Goal: Task Accomplishment & Management: Manage account settings

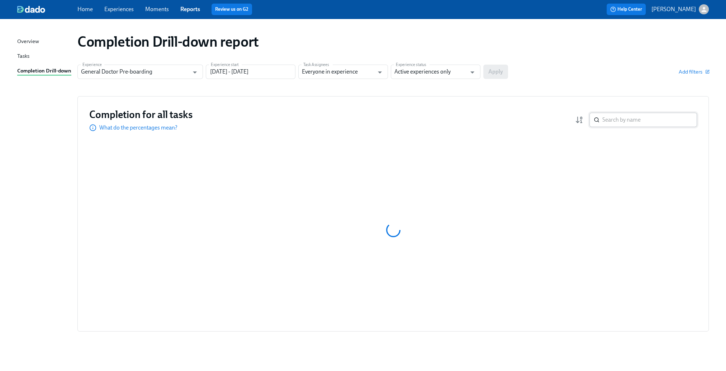
click at [398, 120] on input "search" at bounding box center [650, 120] width 95 height 14
paste input "[PERSON_NAME]"
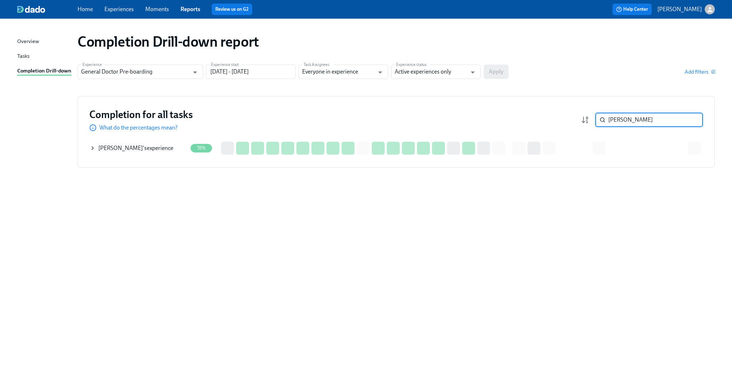
drag, startPoint x: 93, startPoint y: 148, endPoint x: 98, endPoint y: 147, distance: 4.7
click at [93, 148] on icon at bounding box center [92, 148] width 1 height 3
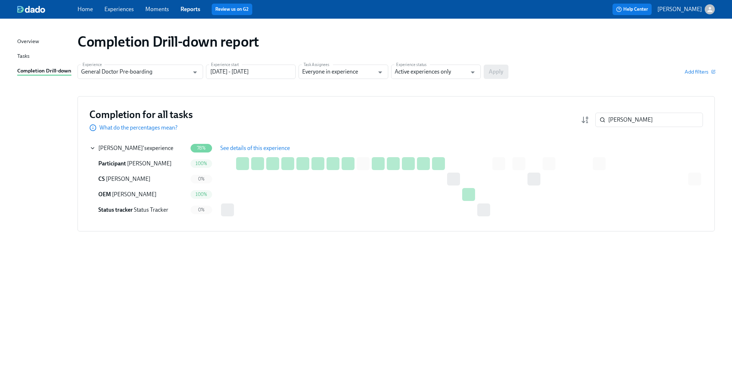
click at [235, 150] on span "See details of this experience" at bounding box center [255, 148] width 70 height 7
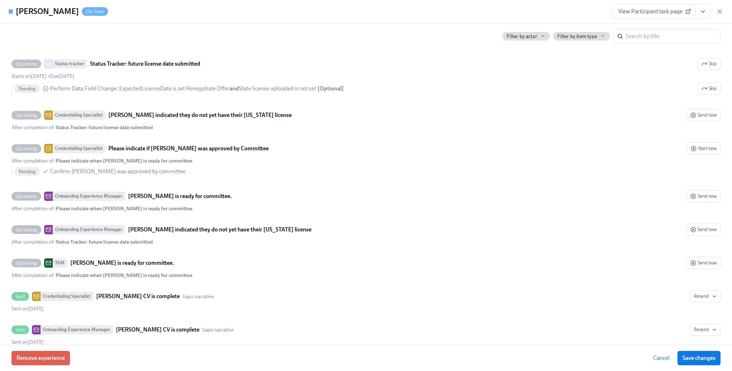
scroll to position [1937, 0]
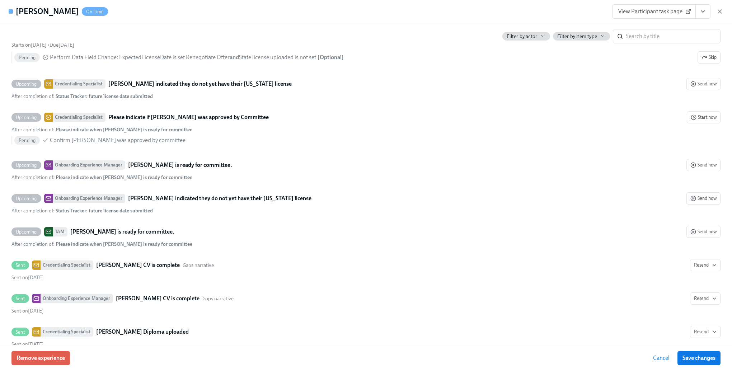
click at [398, 300] on button "Cancel" at bounding box center [661, 358] width 27 height 14
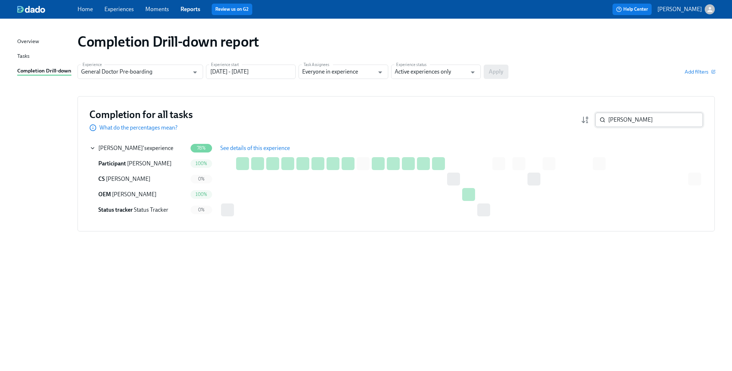
click at [398, 117] on input "[PERSON_NAME]" at bounding box center [655, 120] width 95 height 14
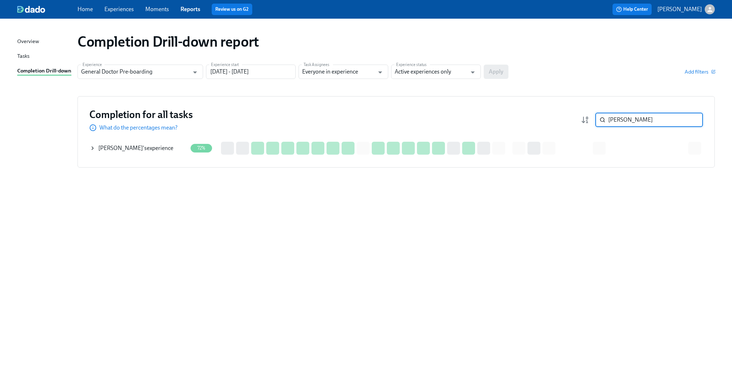
click at [92, 149] on icon at bounding box center [92, 148] width 1 height 3
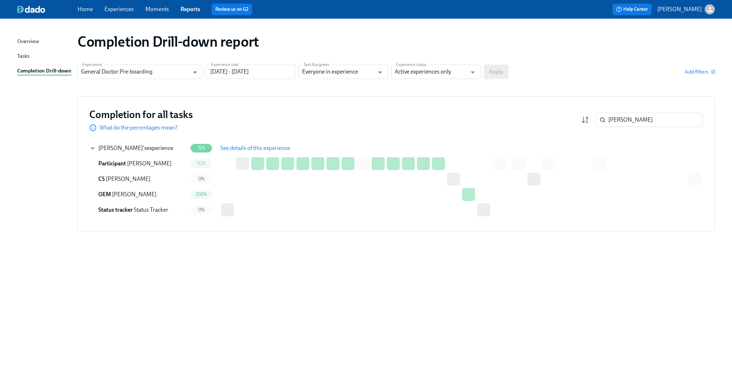
click at [246, 150] on span "See details of this experience" at bounding box center [255, 148] width 70 height 7
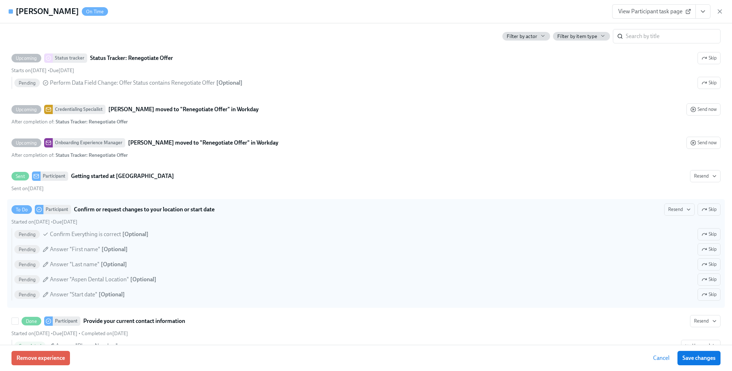
scroll to position [753, 0]
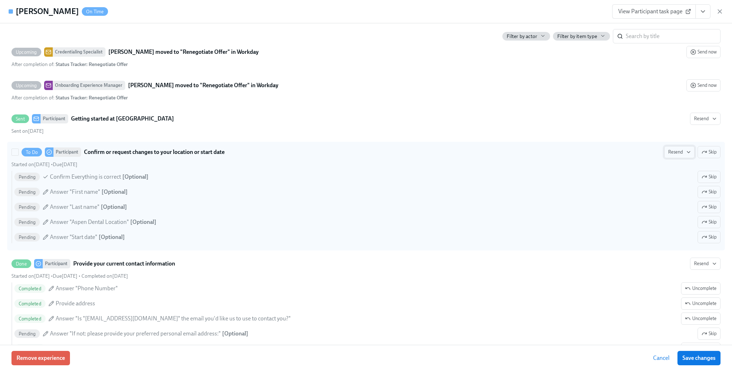
click at [398, 156] on span "Resend" at bounding box center [679, 151] width 23 height 7
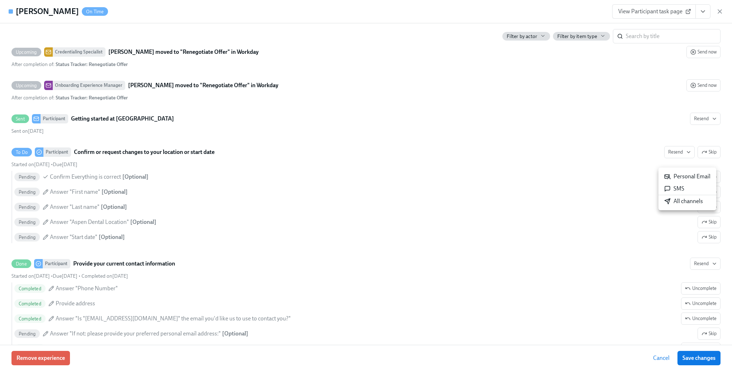
click at [398, 201] on div "All channels" at bounding box center [683, 201] width 39 height 8
click at [184, 30] on div at bounding box center [366, 185] width 732 height 371
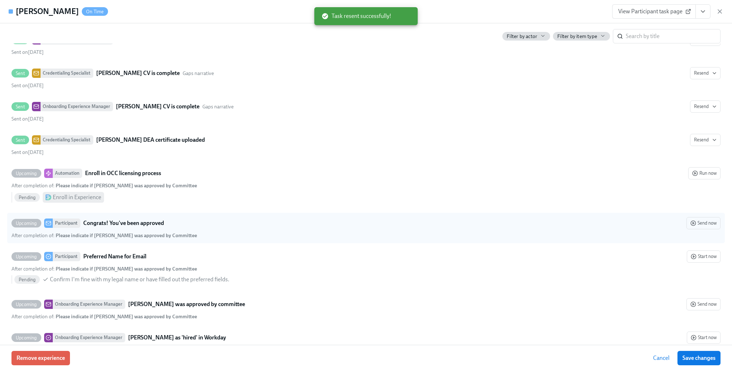
scroll to position [2514, 0]
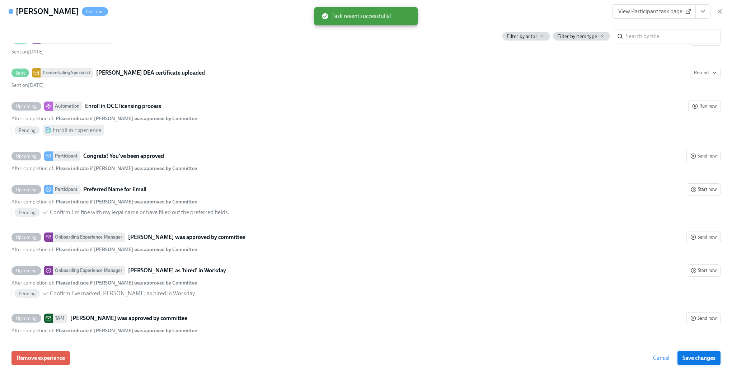
click at [398, 300] on span "Save changes" at bounding box center [698, 357] width 33 height 7
click at [398, 300] on span "Cancel" at bounding box center [661, 357] width 16 height 7
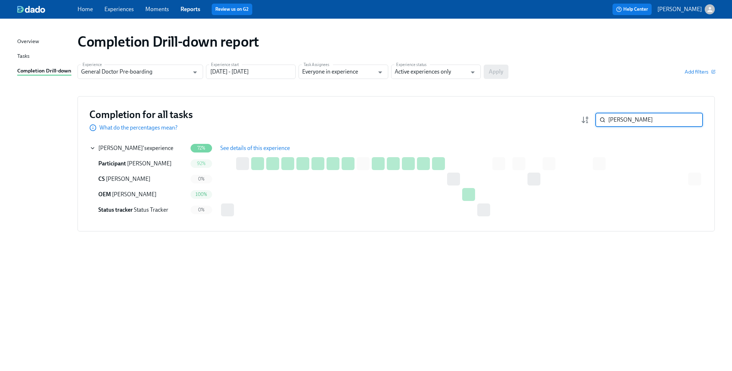
click at [398, 117] on input "[PERSON_NAME]" at bounding box center [655, 120] width 95 height 14
type input "[PERSON_NAME]"
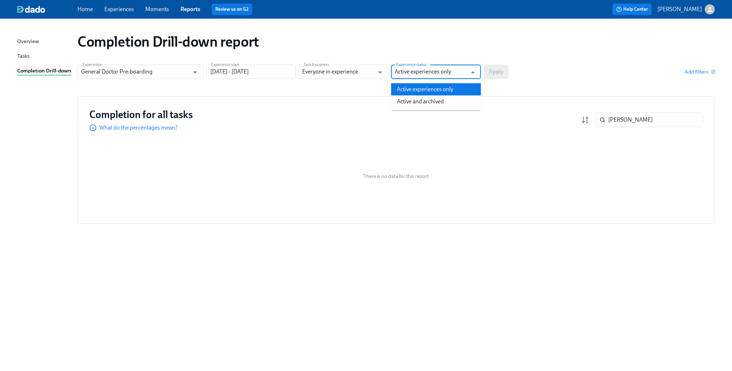
click at [398, 67] on input "Active experiences only" at bounding box center [431, 72] width 72 height 14
click at [398, 101] on li "Active and archived" at bounding box center [436, 101] width 90 height 12
type input "Active and archived"
click at [398, 73] on span "Apply" at bounding box center [496, 71] width 15 height 7
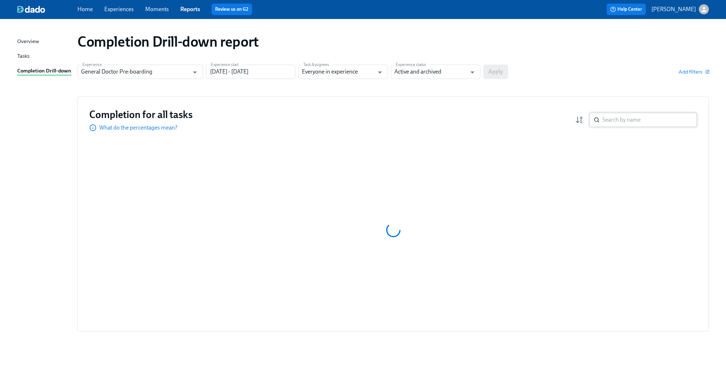
click at [398, 120] on input "search" at bounding box center [650, 120] width 95 height 14
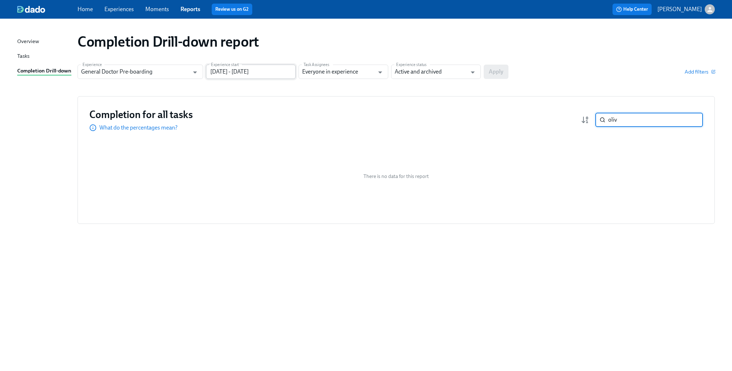
type input "oliv"
click at [230, 77] on input "[DATE] - [DATE]" at bounding box center [251, 72] width 90 height 14
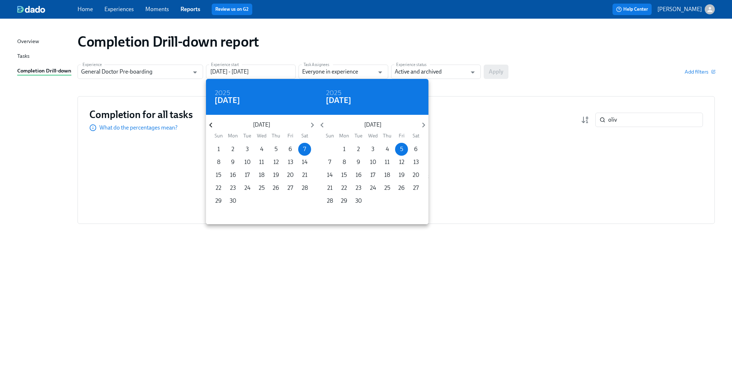
click at [213, 123] on icon "button" at bounding box center [211, 125] width 10 height 10
click at [221, 162] on span "2" at bounding box center [218, 162] width 13 height 8
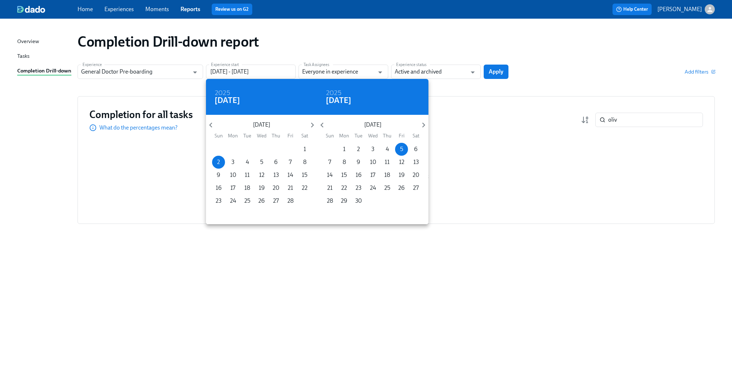
click at [398, 128] on p "[DATE]" at bounding box center [372, 125] width 91 height 8
click at [398, 127] on icon "button" at bounding box center [424, 125] width 10 height 10
click at [397, 207] on div "30 1 2 3 4 5 6 7 8 9 10 11 12 13 14 15 16 17 18 19 20 21 22 23 24 25 26 27 28 2…" at bounding box center [372, 181] width 111 height 77
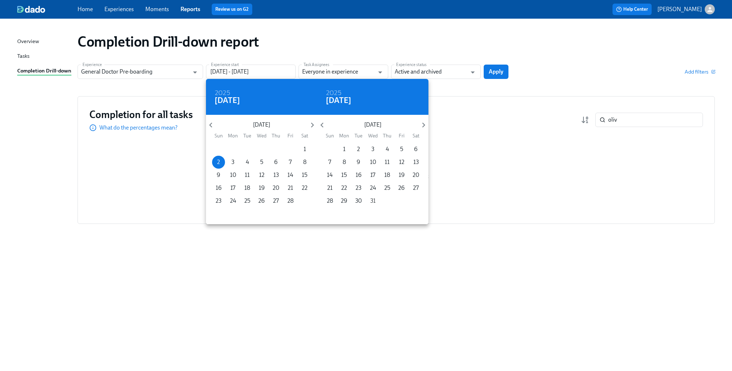
click at [376, 198] on span "31" at bounding box center [372, 201] width 13 height 8
type input "[DATE] - [DATE]"
click at [398, 71] on div at bounding box center [366, 185] width 732 height 371
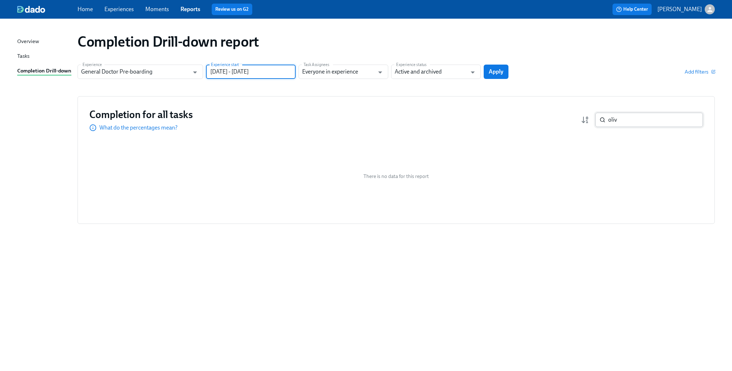
click at [398, 125] on input "oliv" at bounding box center [655, 120] width 95 height 14
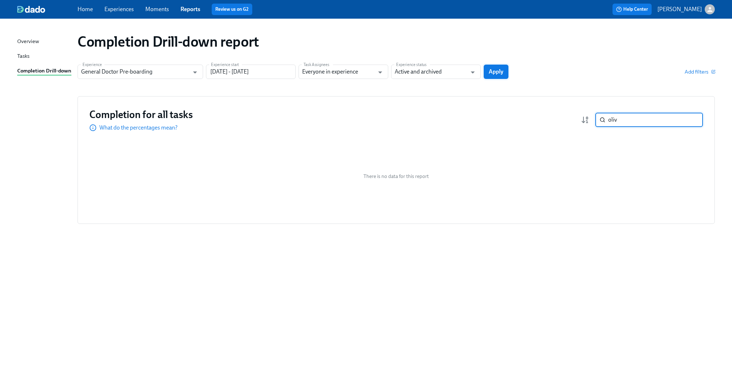
click at [398, 66] on button "Apply" at bounding box center [496, 72] width 25 height 14
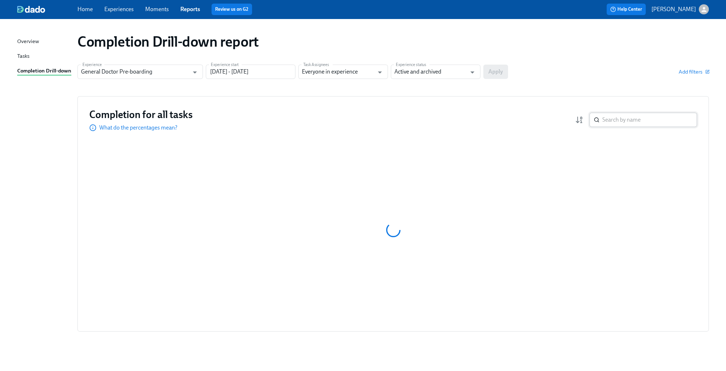
click at [398, 124] on input "search" at bounding box center [650, 120] width 95 height 14
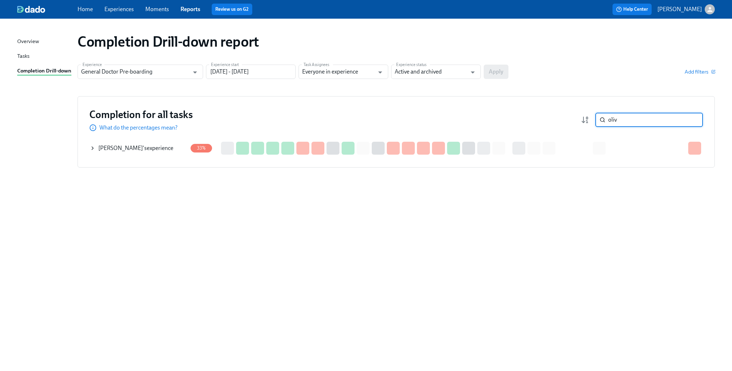
type input "oliv"
click at [95, 150] on div "[PERSON_NAME] 's experience" at bounding box center [139, 148] width 98 height 14
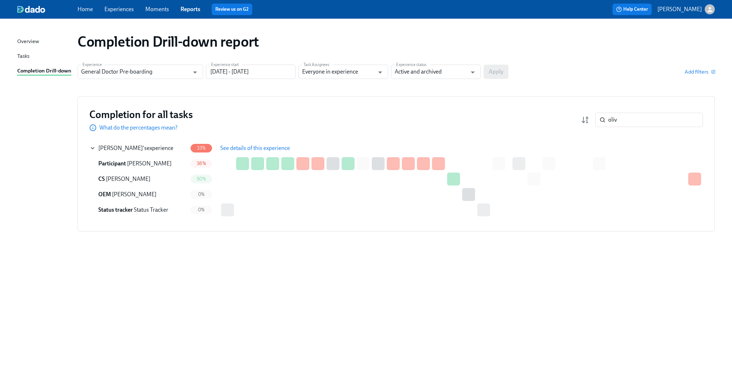
click at [236, 148] on span "See details of this experience" at bounding box center [255, 148] width 70 height 7
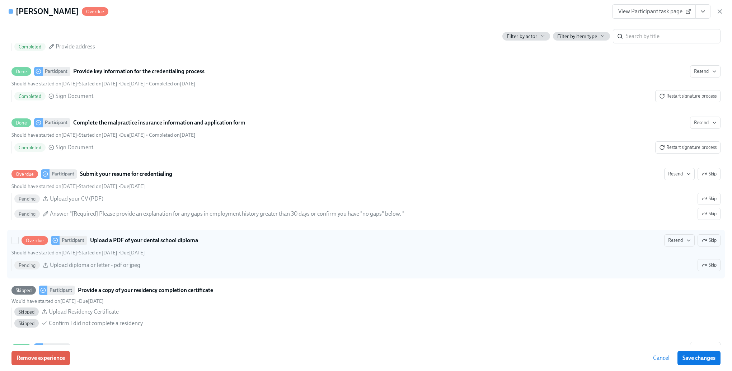
scroll to position [968, 0]
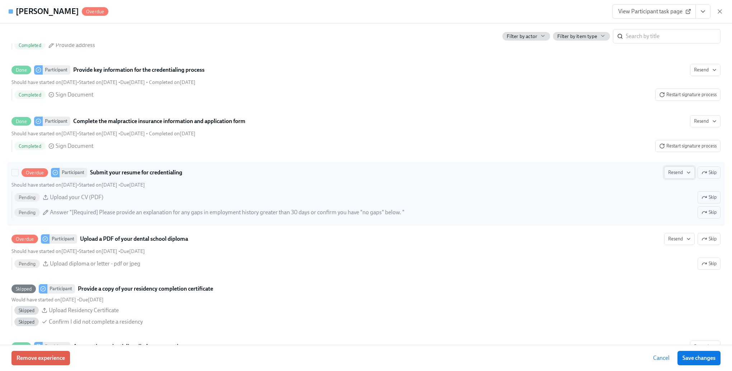
click at [398, 176] on span "Resend" at bounding box center [679, 172] width 23 height 7
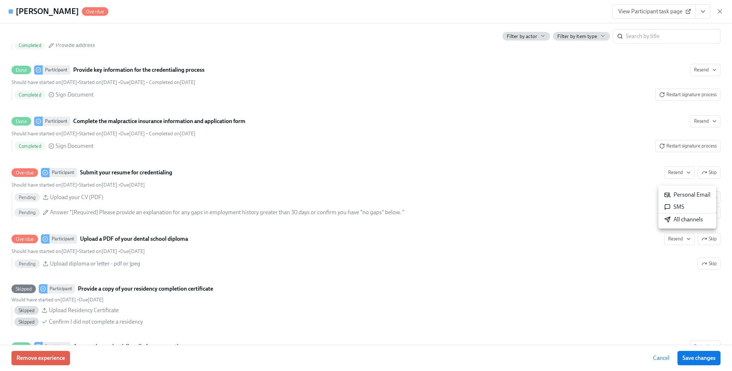
click at [398, 219] on div "All channels" at bounding box center [683, 220] width 39 height 8
click at [398, 214] on div at bounding box center [366, 185] width 732 height 371
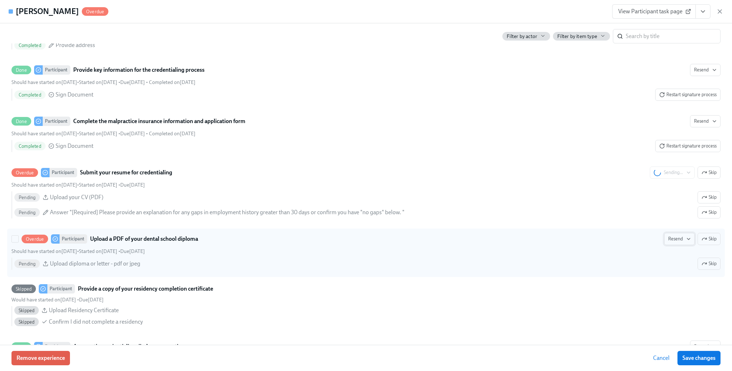
click at [398, 242] on span "Resend" at bounding box center [679, 238] width 23 height 7
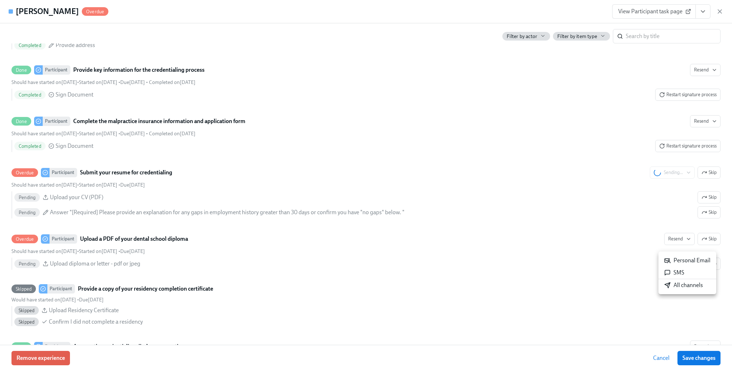
click at [398, 286] on div "All channels" at bounding box center [683, 285] width 39 height 8
click at [398, 226] on div at bounding box center [366, 185] width 732 height 371
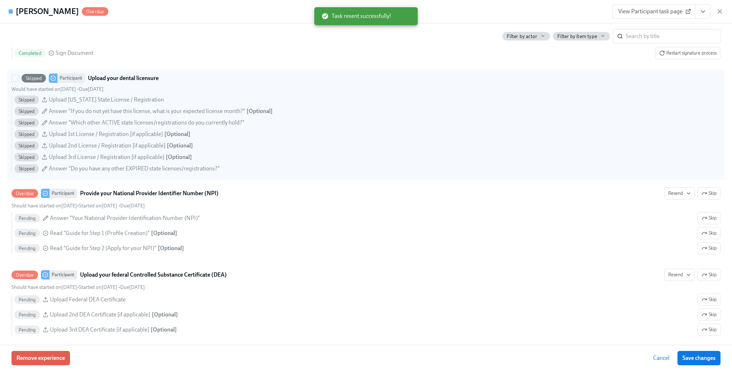
scroll to position [1291, 0]
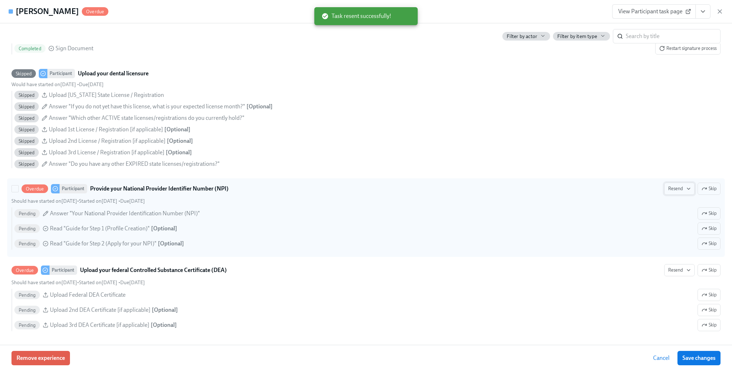
click at [398, 192] on span "Resend" at bounding box center [679, 188] width 23 height 7
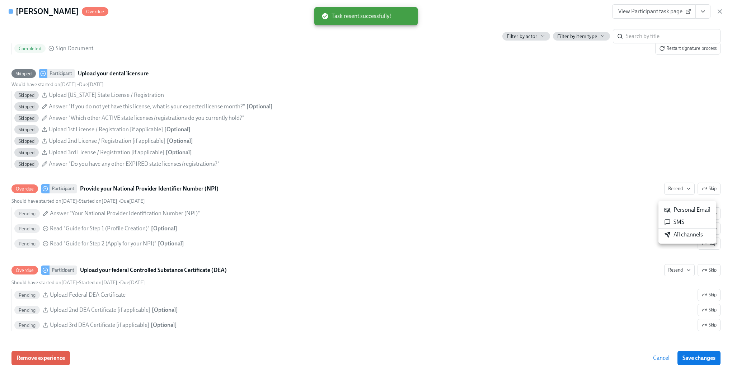
click at [398, 236] on div "All channels" at bounding box center [683, 235] width 39 height 8
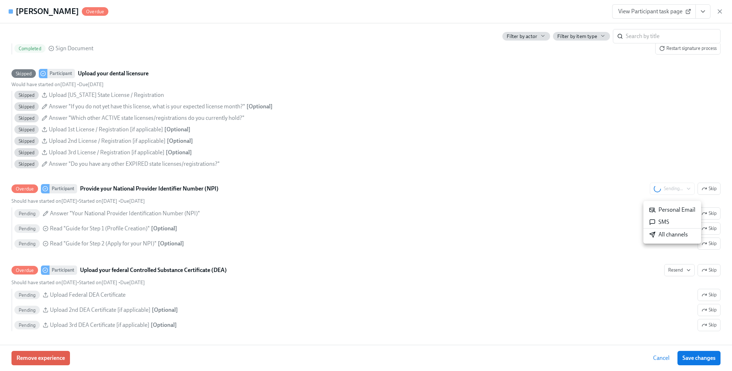
click at [398, 216] on div at bounding box center [366, 185] width 732 height 371
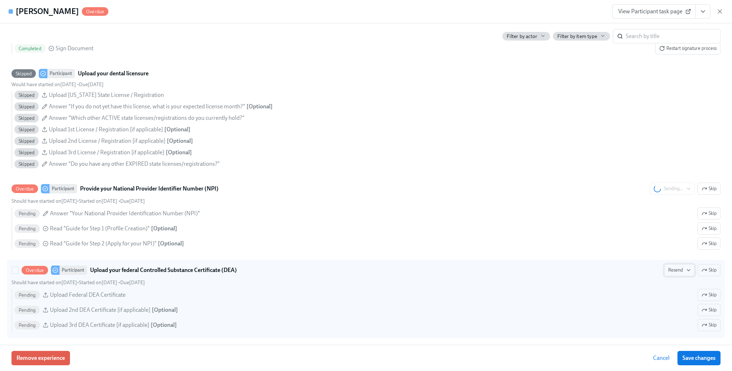
click at [398, 271] on button "Resend" at bounding box center [679, 270] width 30 height 12
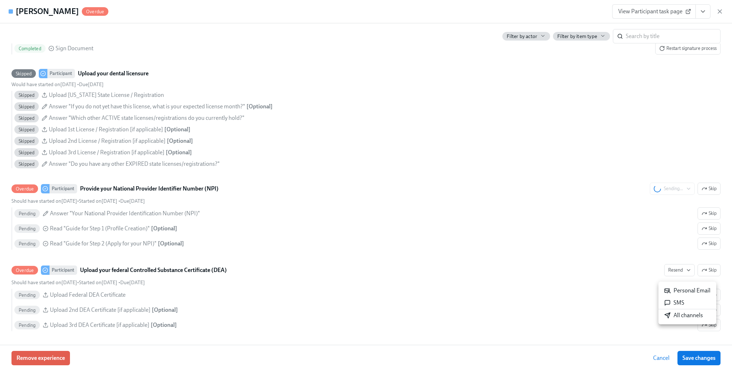
click at [398, 300] on div "All channels" at bounding box center [683, 315] width 39 height 8
click at [398, 254] on div at bounding box center [366, 185] width 732 height 371
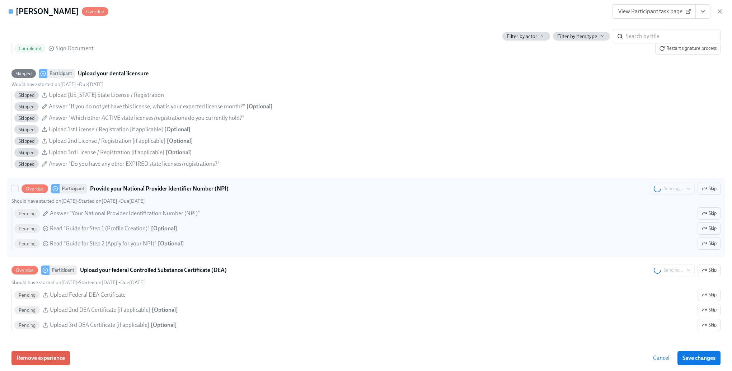
click at [398, 250] on div "Pending Read "Guide for Step 2 (Apply for your NPI)" [ Optional ] Skip" at bounding box center [367, 243] width 706 height 12
click at [18, 192] on input "Overdue Participant Provide your National Provider Identifier Number (NPI) Send…" at bounding box center [15, 188] width 6 height 6
checkbox input "true"
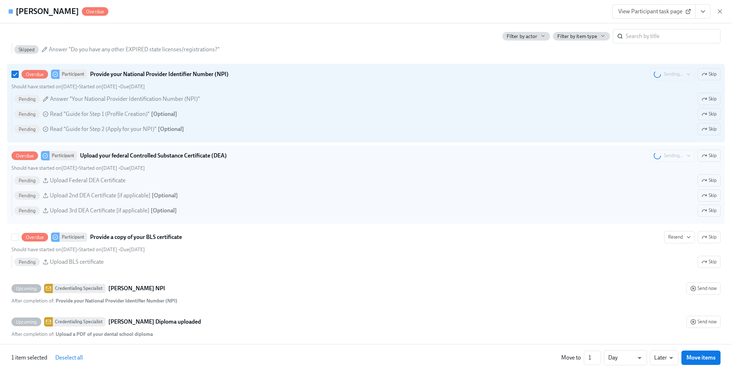
scroll to position [1435, 0]
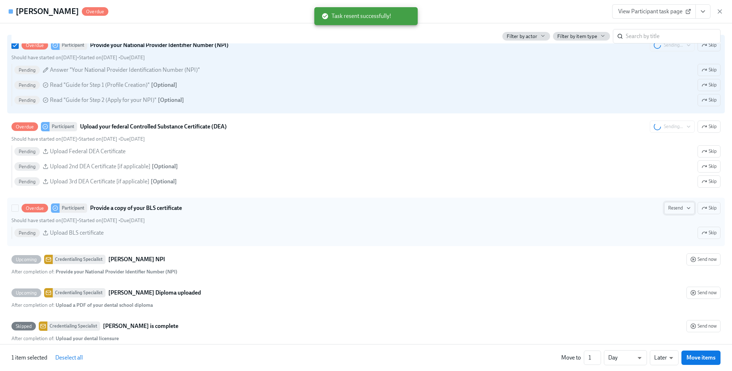
click at [398, 212] on span "Resend" at bounding box center [679, 207] width 23 height 7
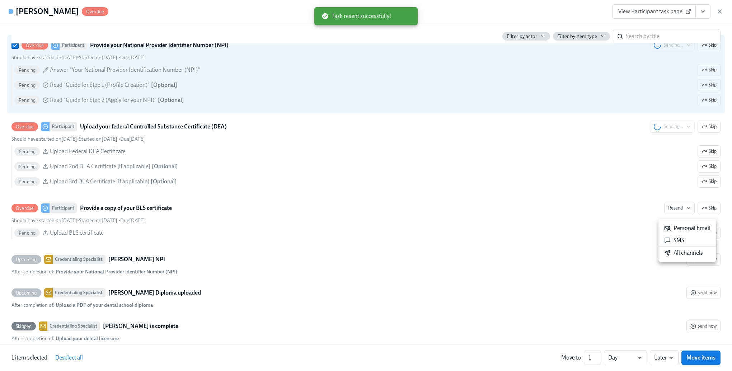
click at [398, 249] on li "All channels" at bounding box center [687, 253] width 58 height 12
click at [398, 208] on div at bounding box center [366, 185] width 732 height 371
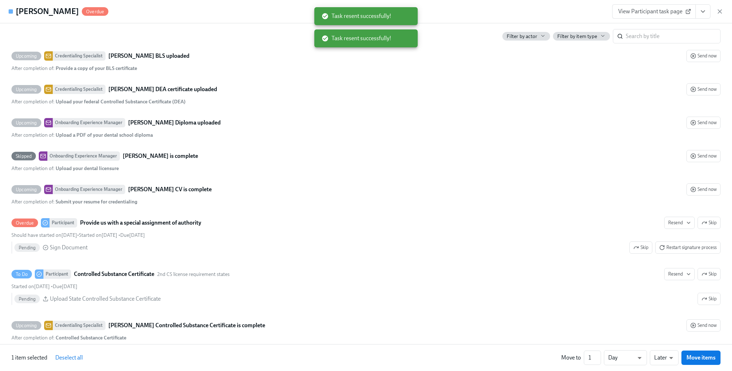
scroll to position [1829, 0]
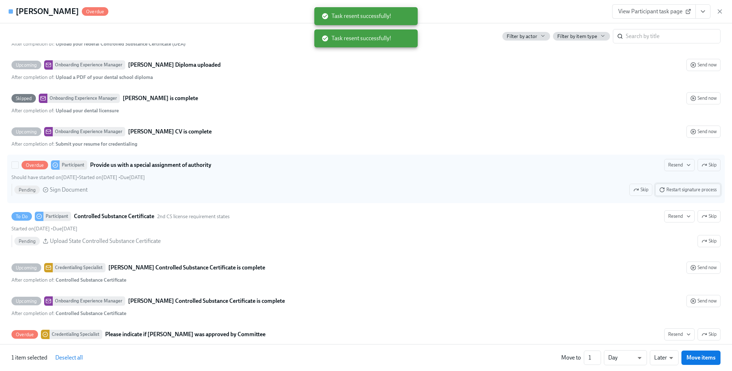
click at [398, 192] on span "Restart signature process" at bounding box center [687, 189] width 57 height 7
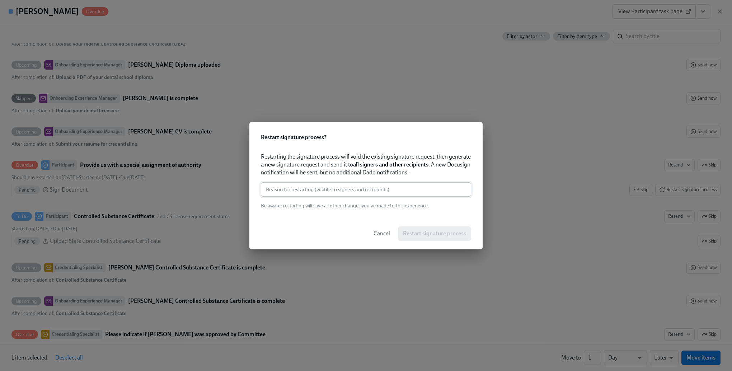
click at [348, 193] on input "text" at bounding box center [366, 189] width 210 height 14
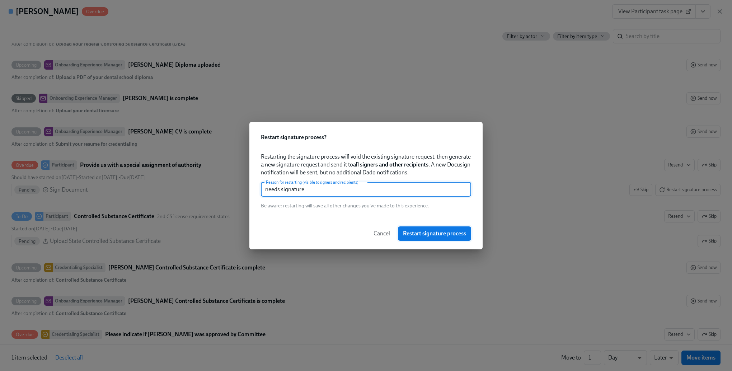
type input "needs signature"
click at [398, 231] on span "Restart signature process" at bounding box center [434, 233] width 63 height 7
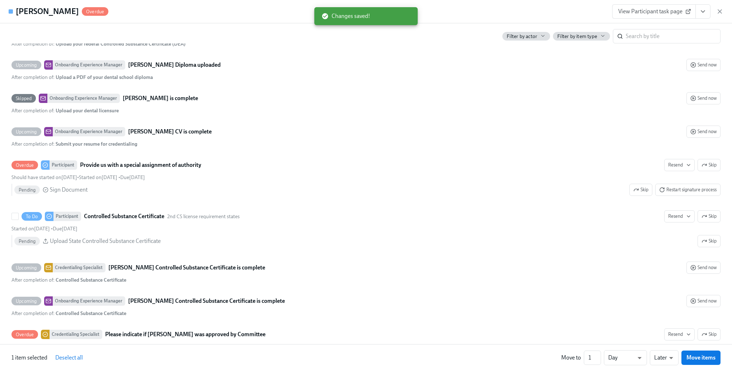
click at [398, 222] on button "Resend" at bounding box center [679, 216] width 30 height 12
click at [398, 258] on div "All channels" at bounding box center [683, 259] width 39 height 8
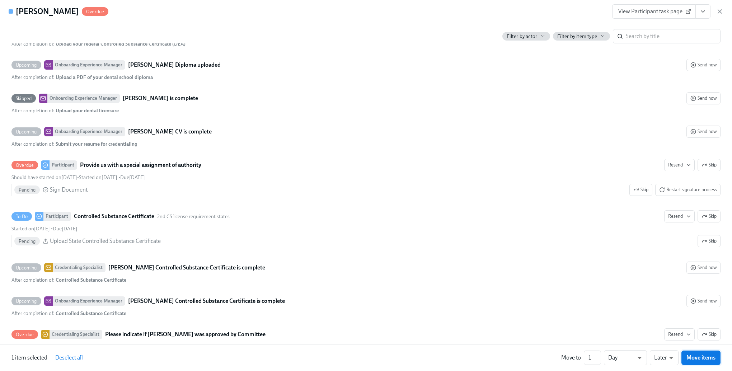
click at [398, 300] on span "Move items" at bounding box center [700, 357] width 29 height 7
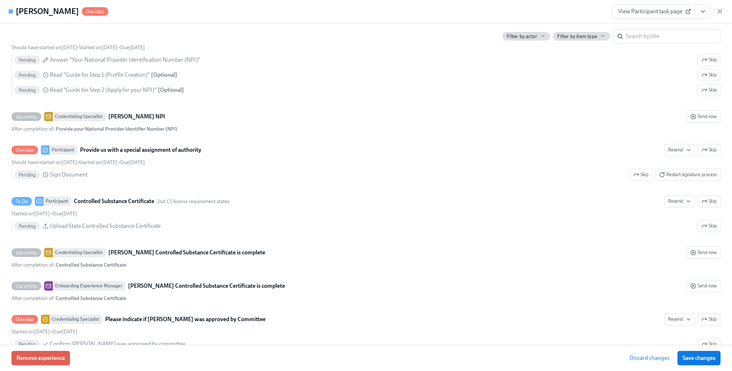
scroll to position [1814, 0]
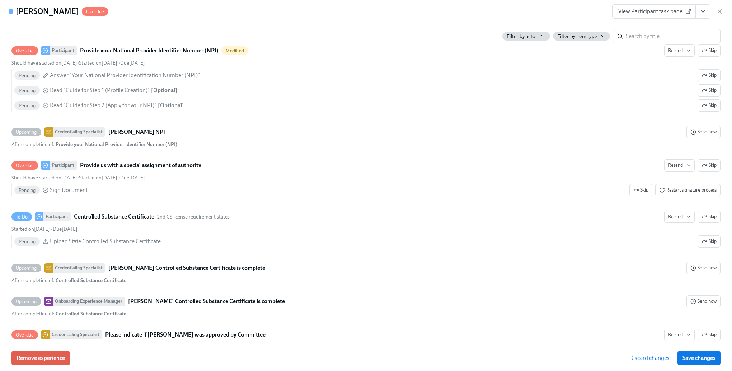
click at [398, 300] on span "Discard changes" at bounding box center [649, 357] width 40 height 7
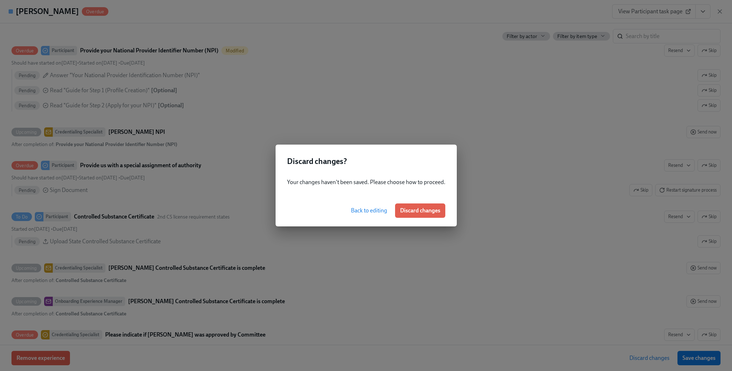
click at [367, 206] on button "Back to editing" at bounding box center [369, 210] width 46 height 14
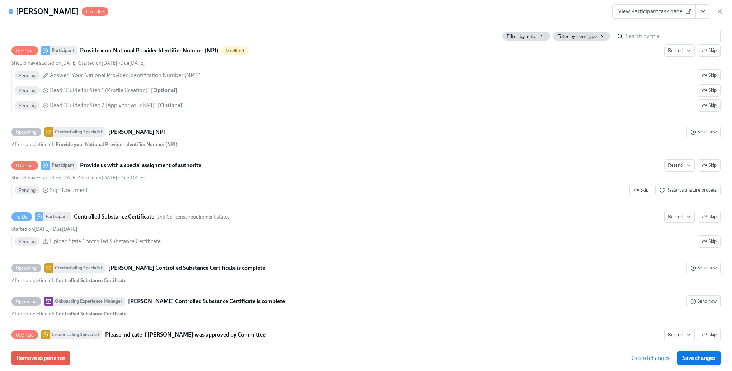
click at [398, 300] on span "Save changes" at bounding box center [698, 357] width 33 height 7
